Goal: Task Accomplishment & Management: Manage account settings

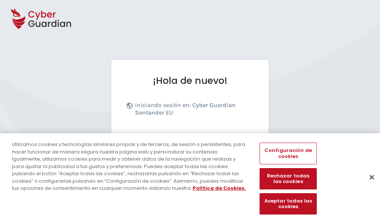
scroll to position [92, 0]
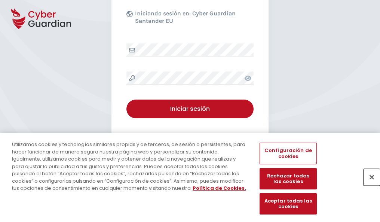
click at [368, 185] on button "Cerrar" at bounding box center [371, 177] width 16 height 16
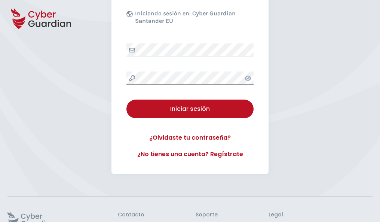
scroll to position [145, 0]
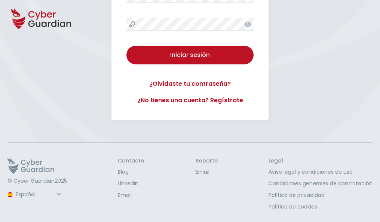
click at [126, 46] on button "Iniciar sesión" at bounding box center [189, 55] width 127 height 19
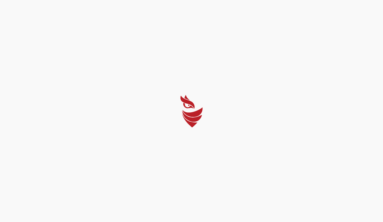
select select "English"
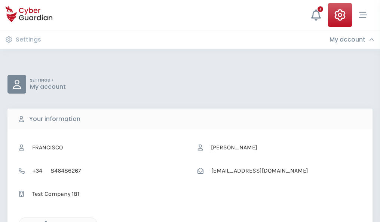
click at [44, 221] on icon "button" at bounding box center [44, 223] width 6 height 6
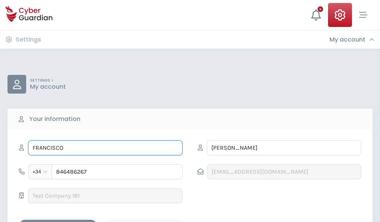
click at [105, 148] on input "FRANCISCO" at bounding box center [105, 147] width 154 height 15
type input "F"
type input "Candelaria"
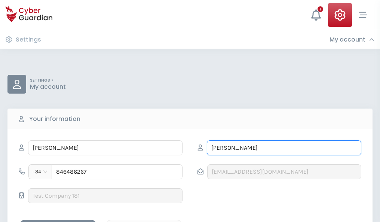
click at [284, 148] on input "AGUDO" at bounding box center [284, 147] width 154 height 15
type input "A"
type input "Rodríguez"
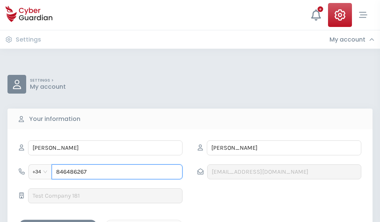
click at [117, 172] on input "846486267" at bounding box center [117, 171] width 131 height 15
type input "8"
type input "945842757"
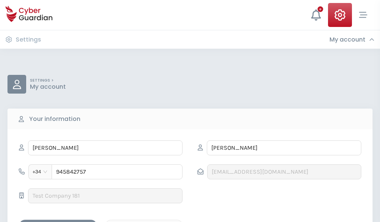
click at [58, 221] on div "Save changes" at bounding box center [57, 225] width 67 height 9
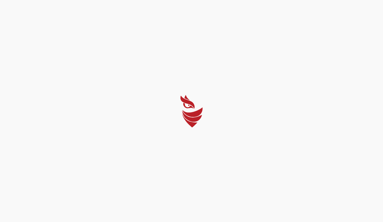
select select "English"
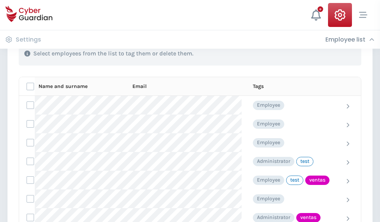
scroll to position [339, 0]
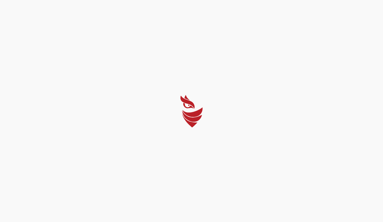
select select "English"
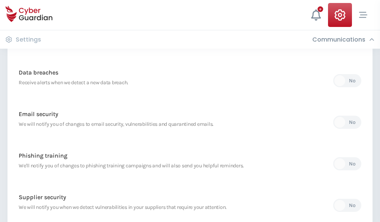
scroll to position [393, 0]
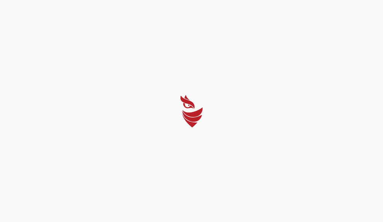
select select "English"
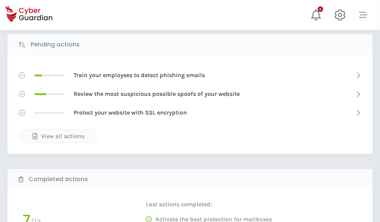
scroll to position [414, 0]
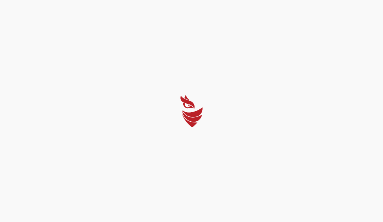
select select "English"
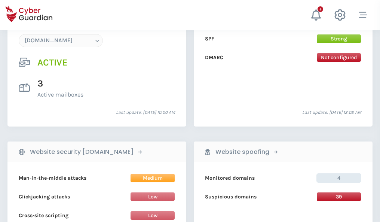
scroll to position [796, 0]
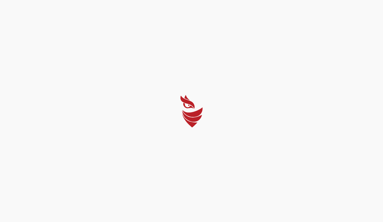
select select "English"
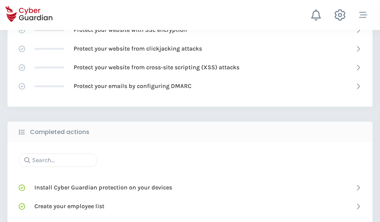
scroll to position [498, 0]
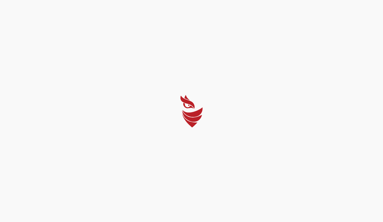
select select "English"
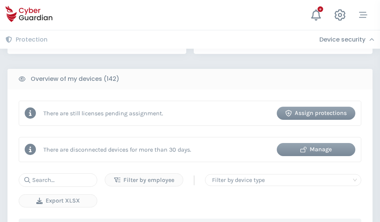
scroll to position [724, 0]
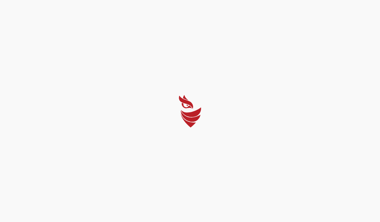
select select "English"
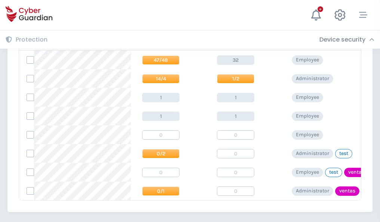
scroll to position [347, 0]
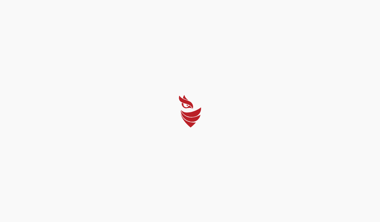
select select "English"
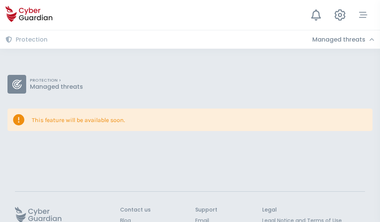
scroll to position [49, 0]
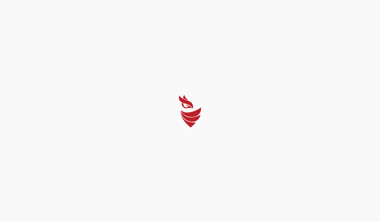
select select "English"
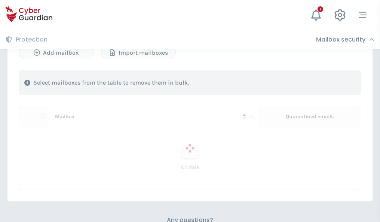
scroll to position [320, 0]
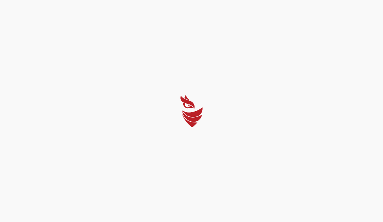
select select "English"
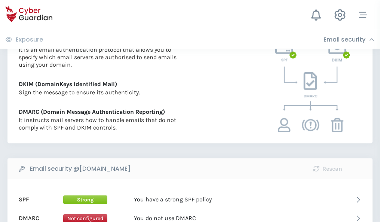
scroll to position [403, 0]
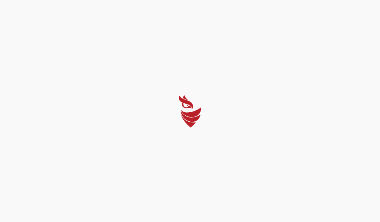
select select "English"
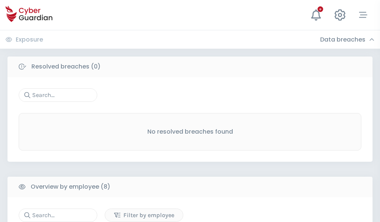
scroll to position [637, 0]
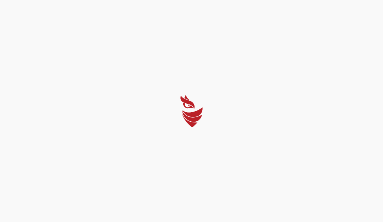
select select "English"
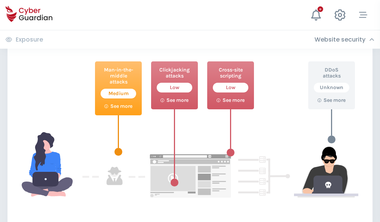
scroll to position [407, 0]
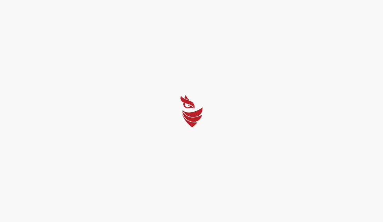
select select "English"
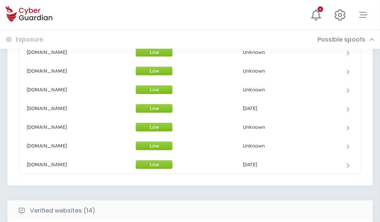
scroll to position [729, 0]
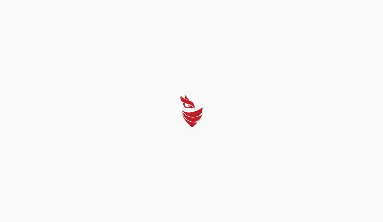
select select "English"
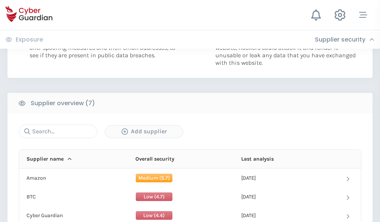
scroll to position [484, 0]
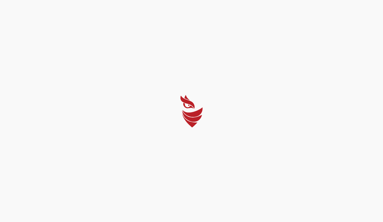
select select "English"
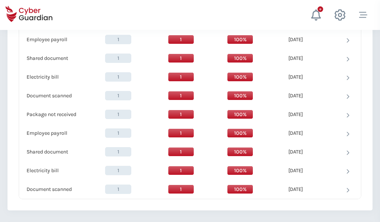
scroll to position [766, 0]
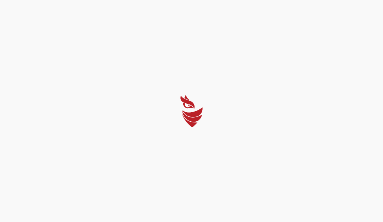
select select "English"
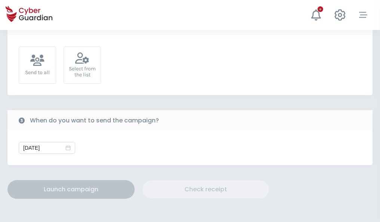
scroll to position [274, 0]
